Goal: Transaction & Acquisition: Purchase product/service

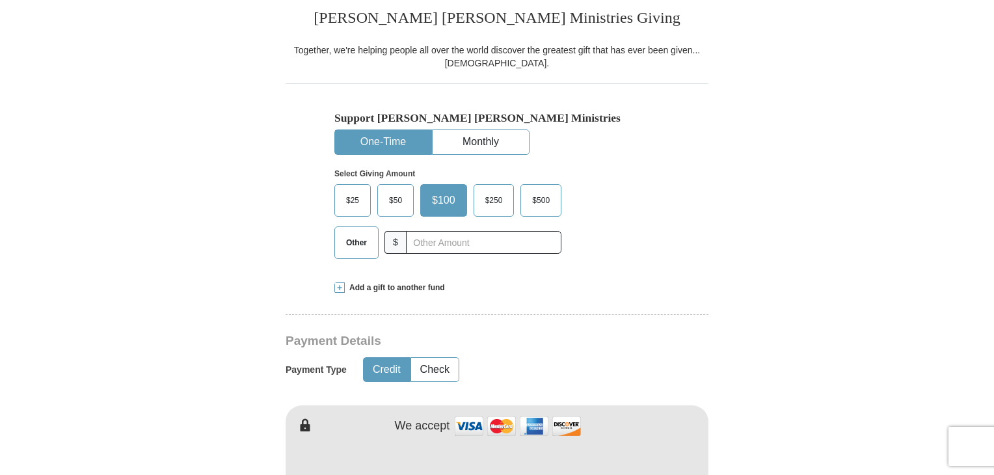
scroll to position [390, 0]
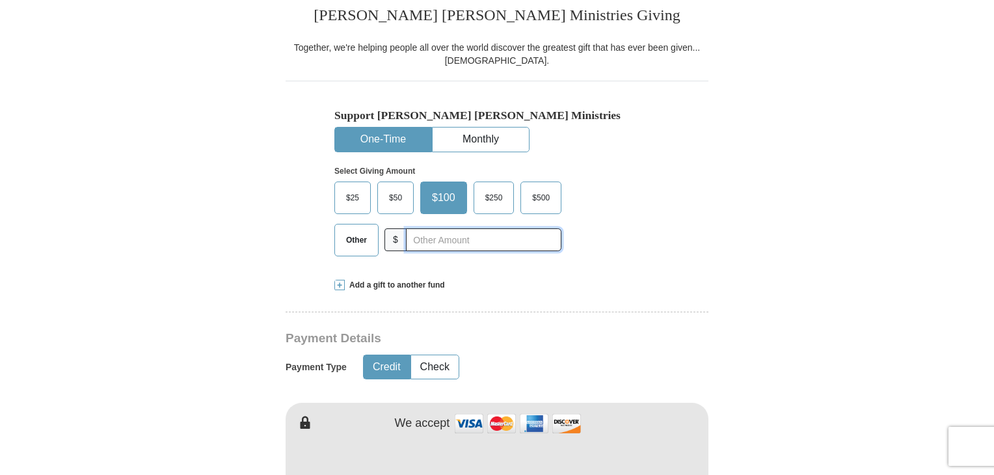
click at [440, 236] on input "text" at bounding box center [484, 239] width 156 height 23
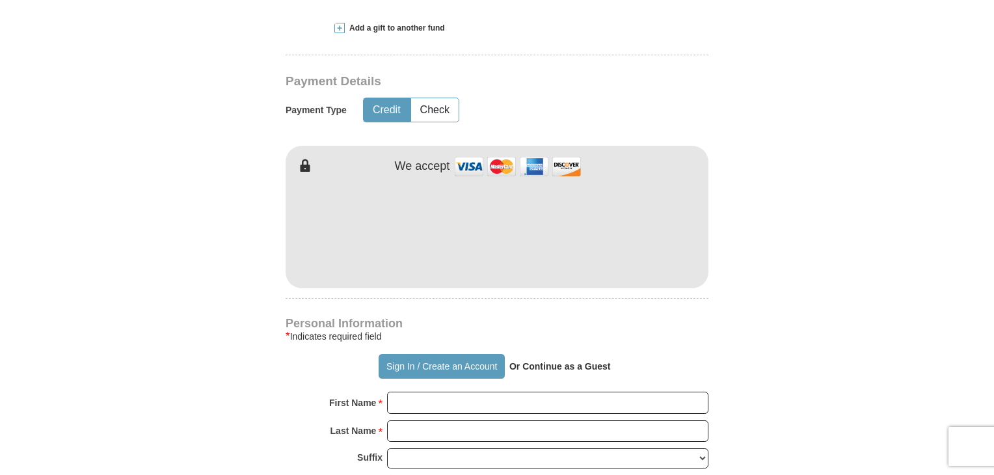
scroll to position [651, 0]
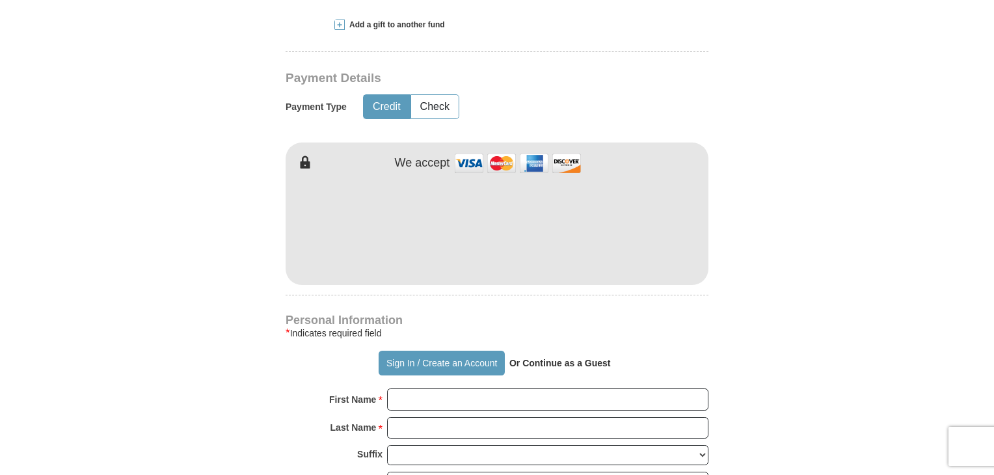
type input "30"
click at [773, 118] on form "Already have an account? Sign in for faster giving. Don't have an account? Crea…" at bounding box center [497, 257] width 742 height 1596
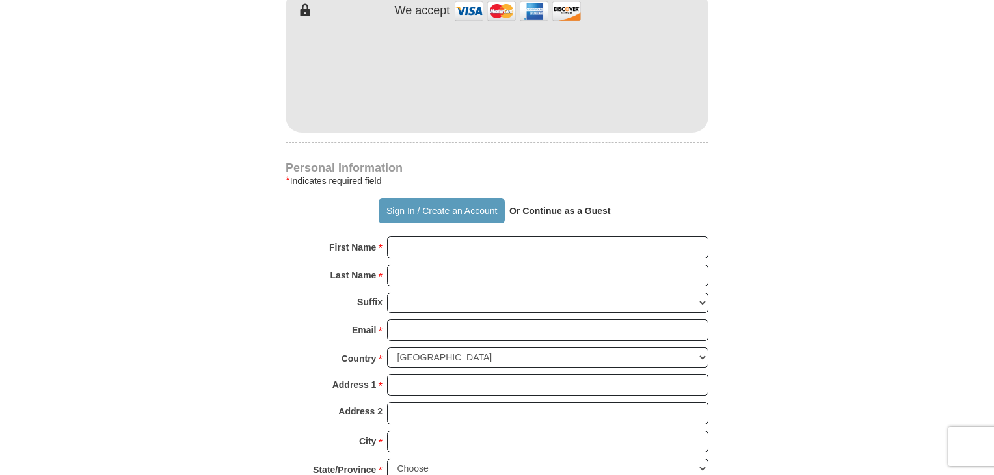
scroll to position [846, 0]
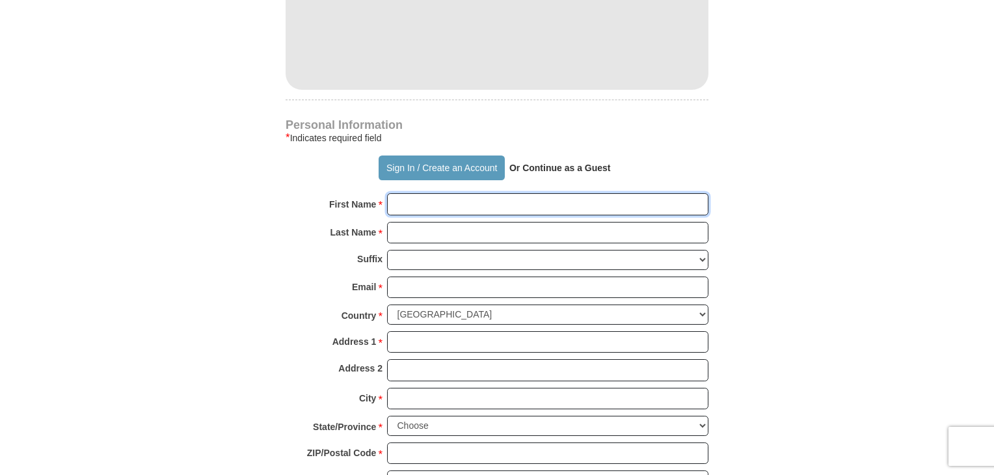
click at [450, 207] on input "First Name *" at bounding box center [547, 204] width 321 height 22
type input "[PERSON_NAME]"
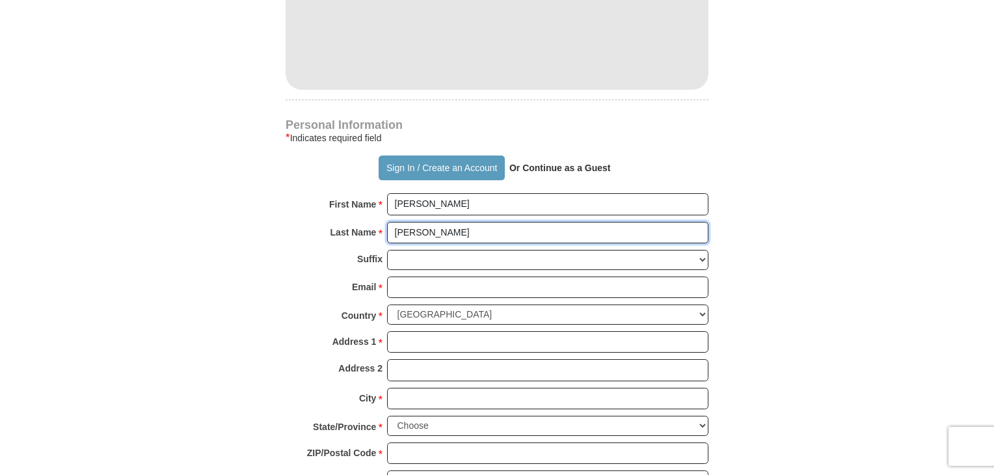
type input "[PERSON_NAME]"
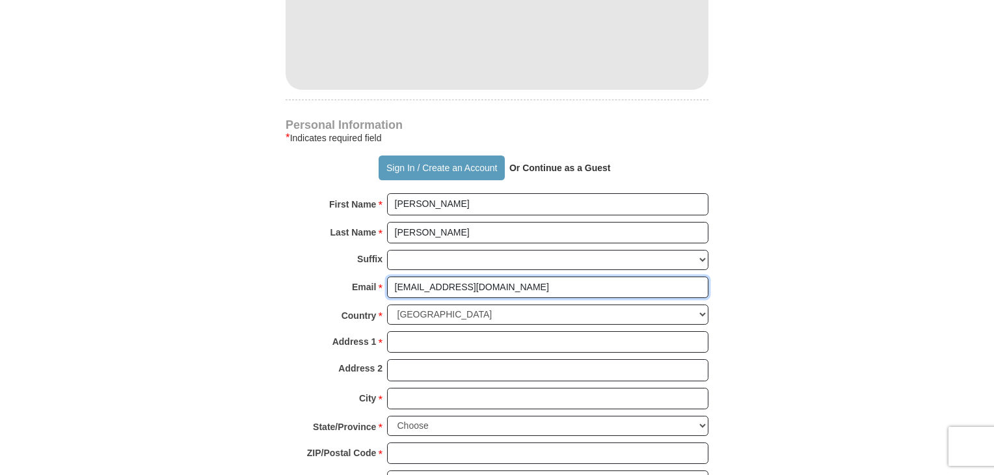
type input "[EMAIL_ADDRESS][DOMAIN_NAME]"
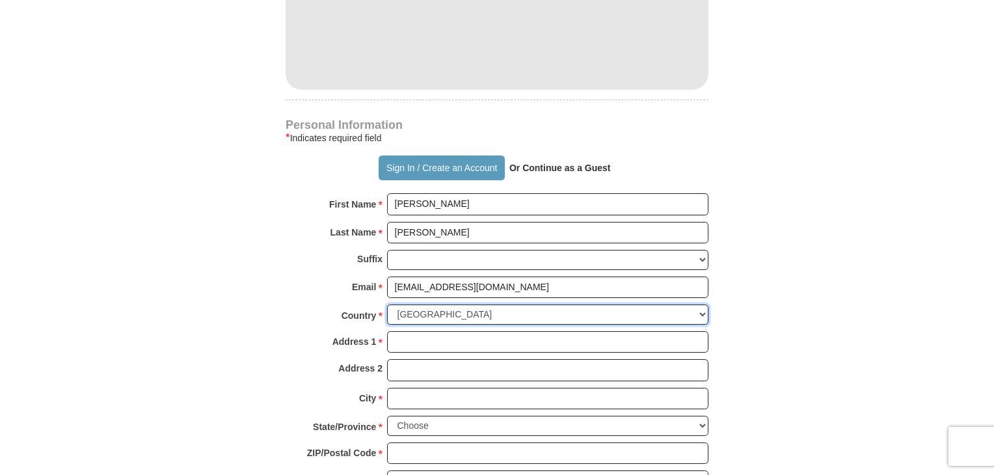
select select "CA"
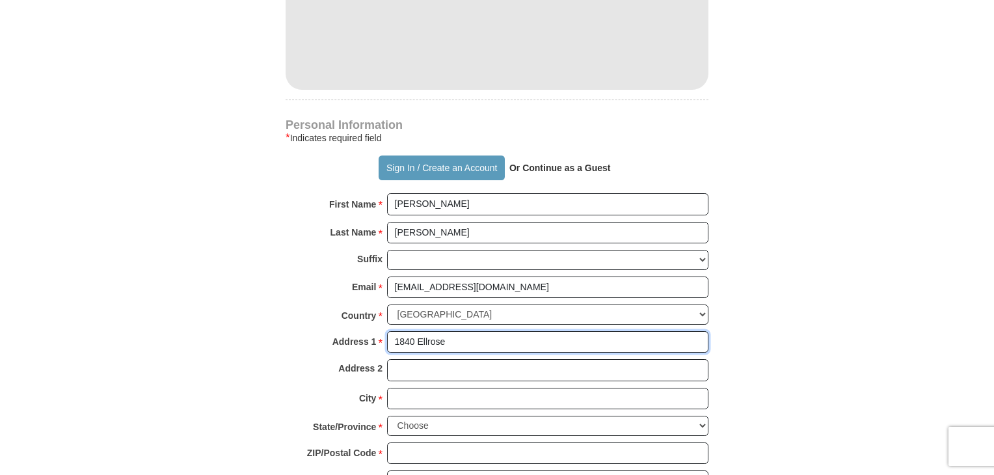
type input "[STREET_ADDRESS]"
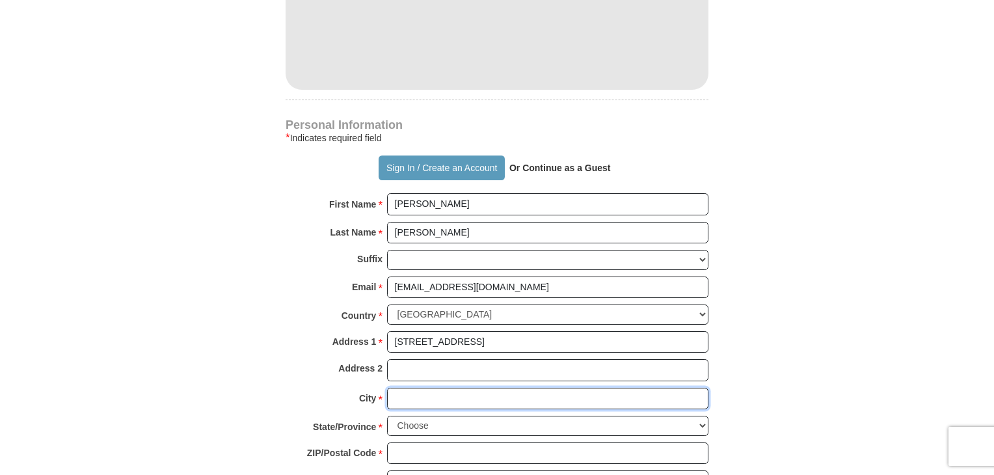
type input "[GEOGRAPHIC_DATA]"
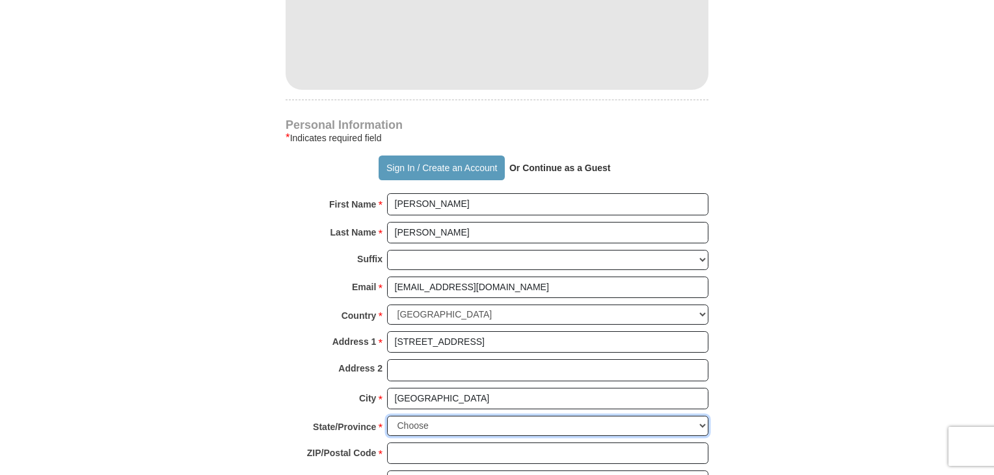
select select "ON"
type input "N8W4T8"
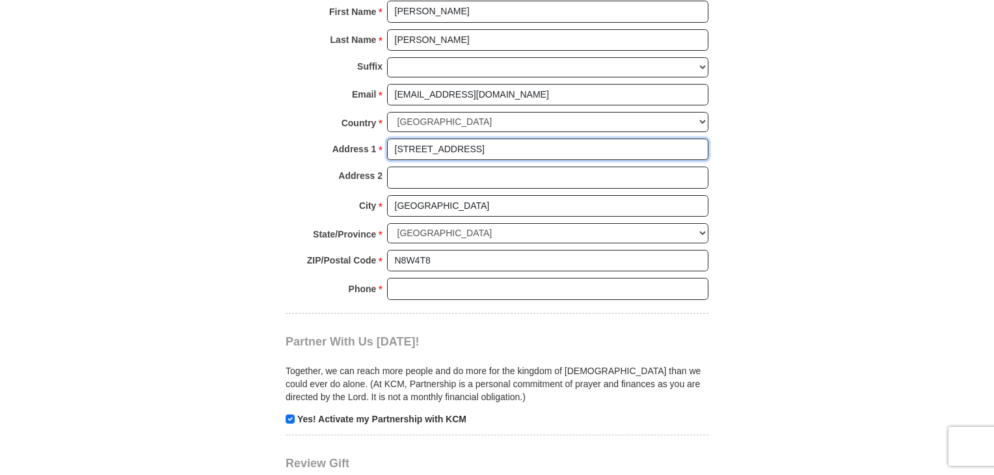
scroll to position [1041, 0]
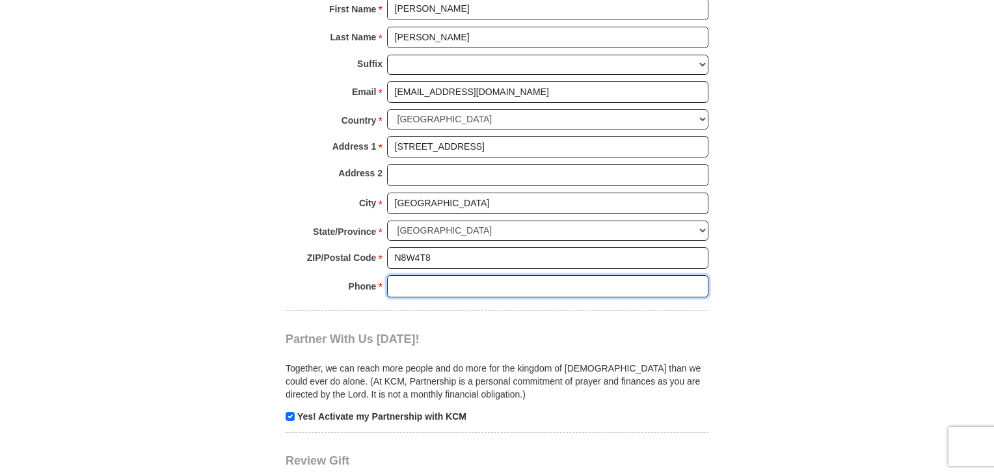
click at [422, 284] on input "Phone * *" at bounding box center [547, 286] width 321 height 22
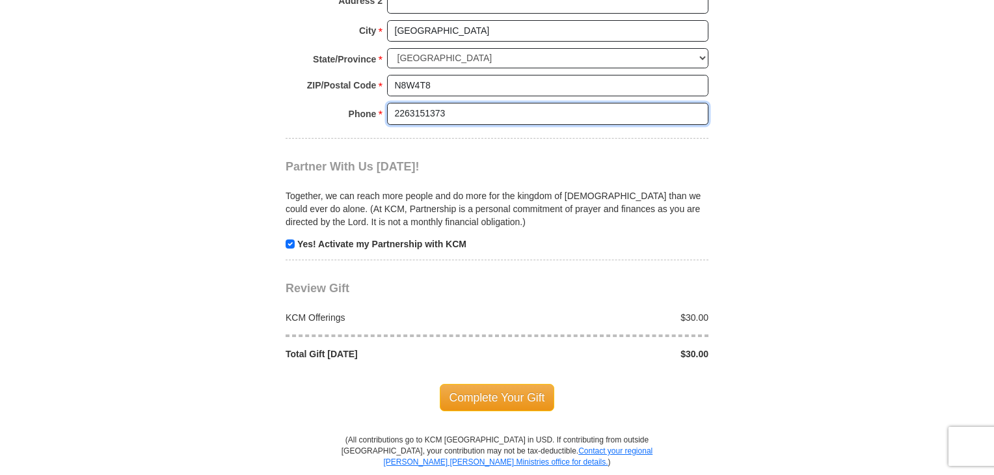
scroll to position [1236, 0]
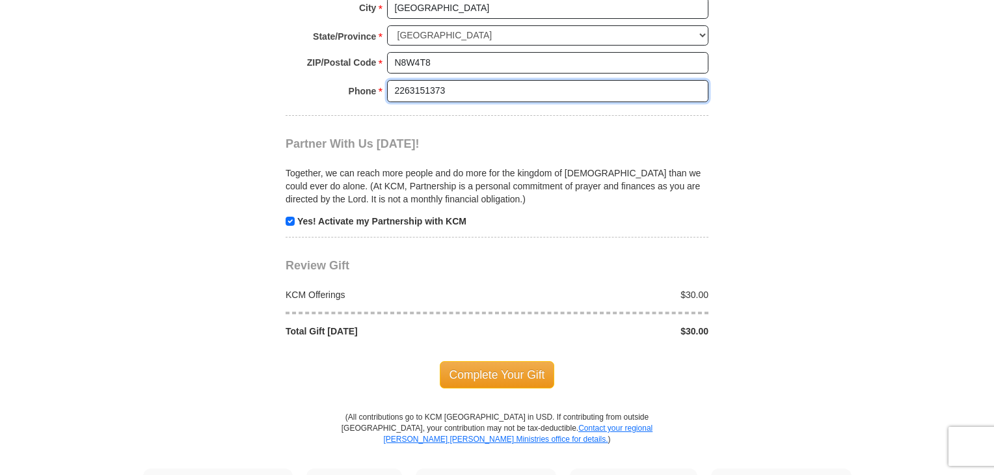
type input "2263151373"
click at [286, 221] on input "checkbox" at bounding box center [290, 221] width 9 height 9
checkbox input "false"
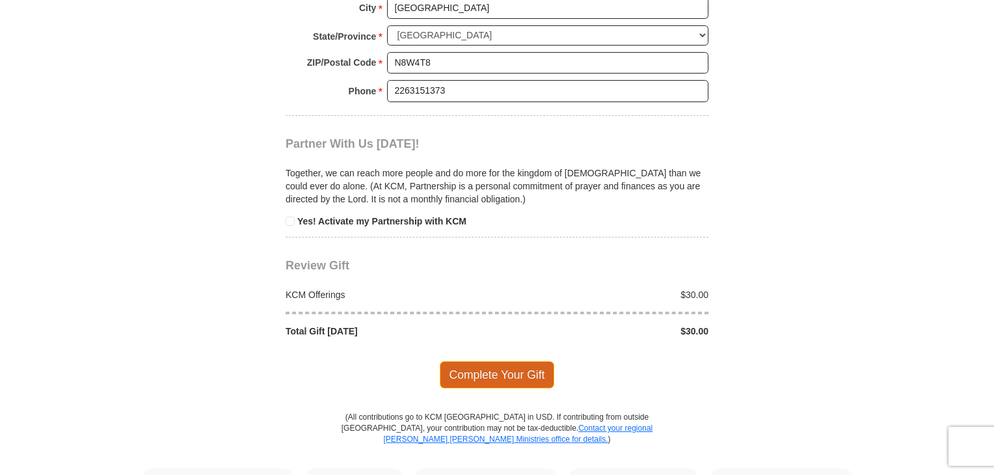
click at [476, 372] on span "Complete Your Gift" at bounding box center [497, 374] width 115 height 27
